Goal: Information Seeking & Learning: Learn about a topic

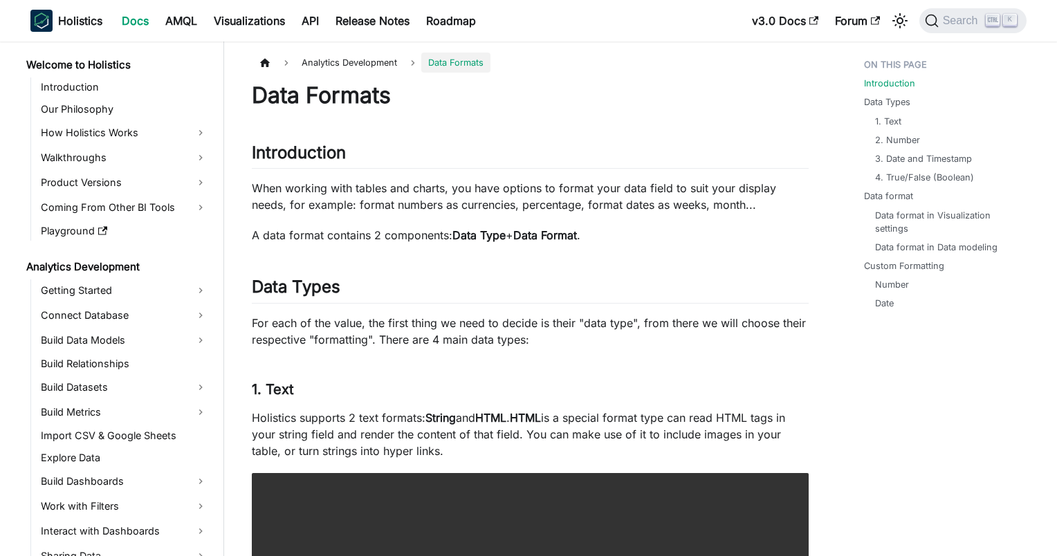
scroll to position [211, 0]
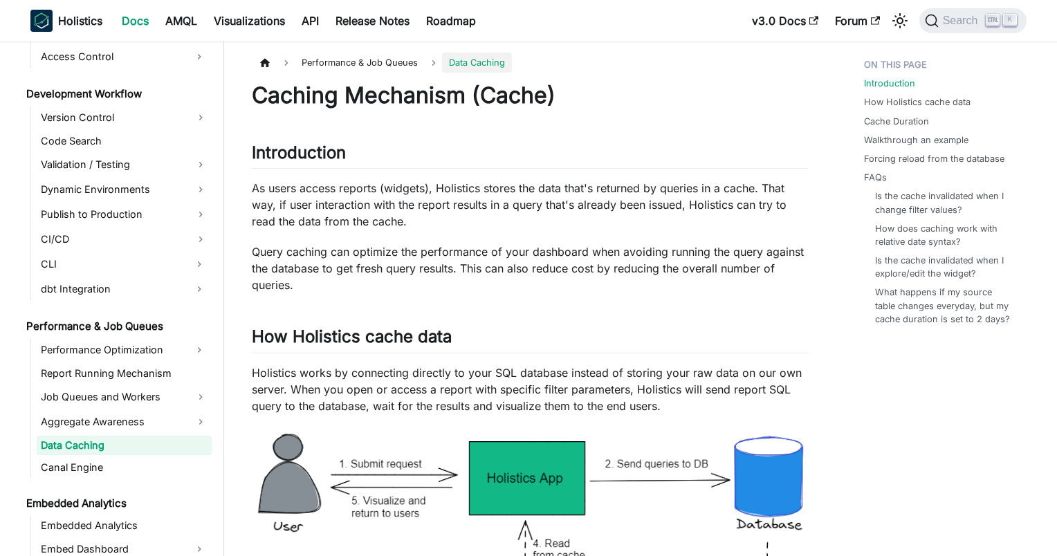
scroll to position [1016, 0]
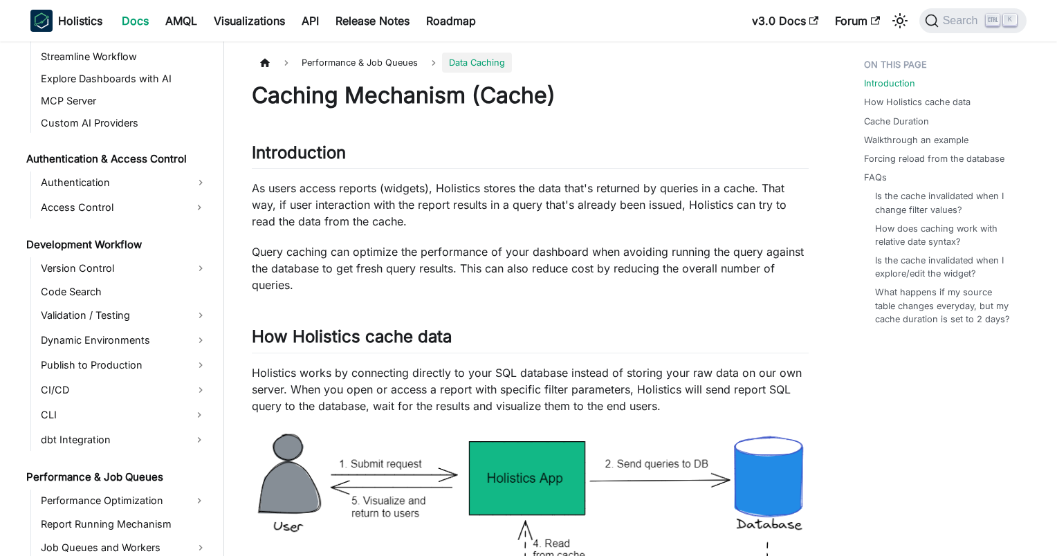
scroll to position [1016, 0]
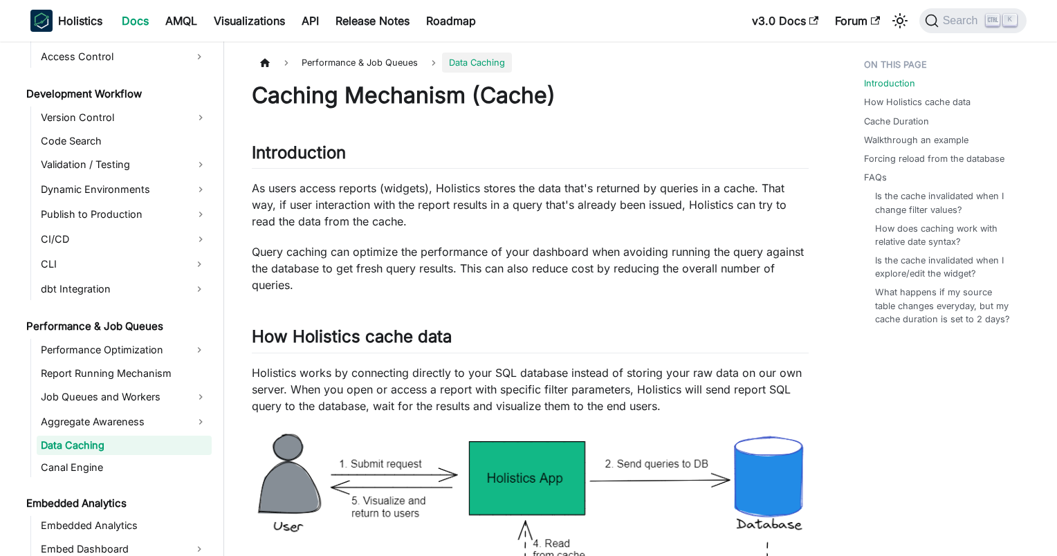
scroll to position [1016, 0]
